Goal: Transaction & Acquisition: Book appointment/travel/reservation

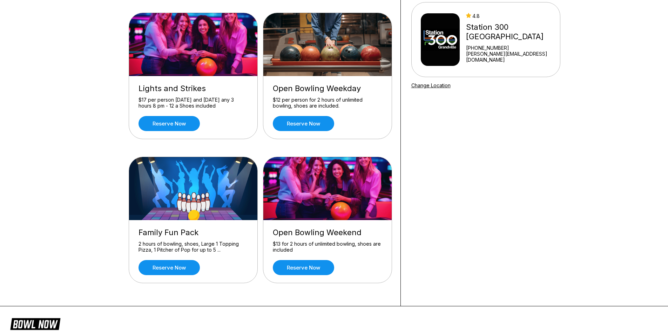
scroll to position [105, 0]
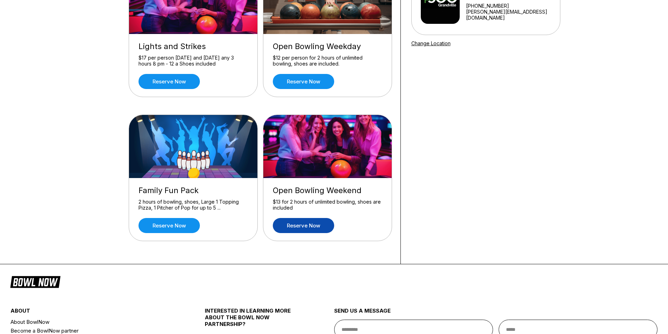
click at [314, 228] on link "Reserve now" at bounding box center [303, 225] width 61 height 15
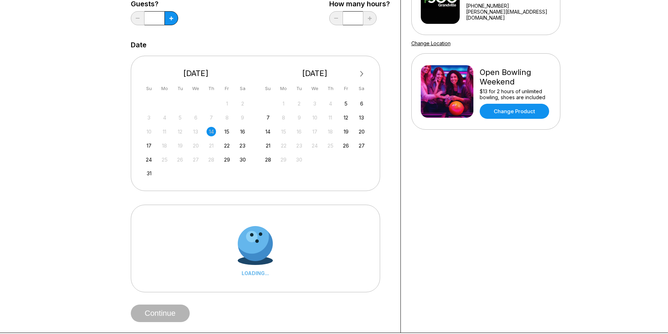
scroll to position [0, 0]
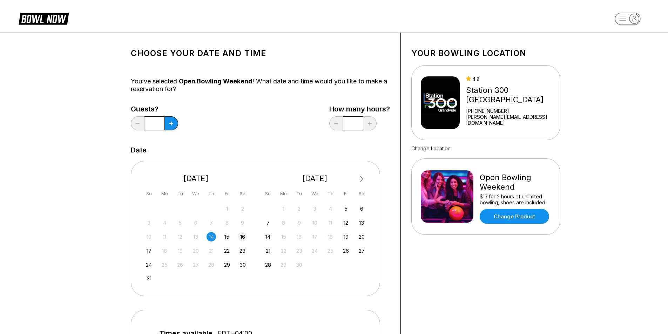
click at [245, 235] on div "16" at bounding box center [242, 236] width 9 height 9
click at [176, 122] on button at bounding box center [172, 123] width 14 height 14
type input "*"
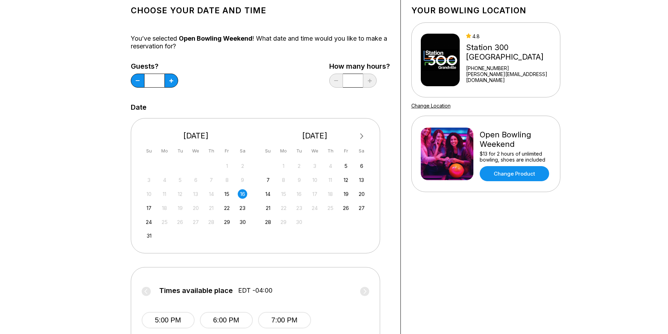
scroll to position [175, 0]
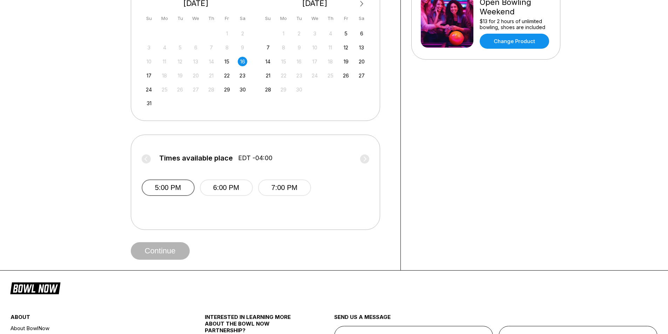
click at [150, 193] on button "5:00 PM" at bounding box center [168, 188] width 53 height 16
click at [152, 252] on button "Continue" at bounding box center [160, 251] width 59 height 18
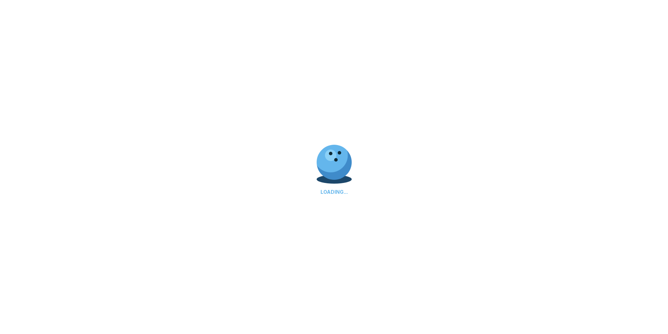
scroll to position [0, 0]
select select "**"
